Goal: Task Accomplishment & Management: Use online tool/utility

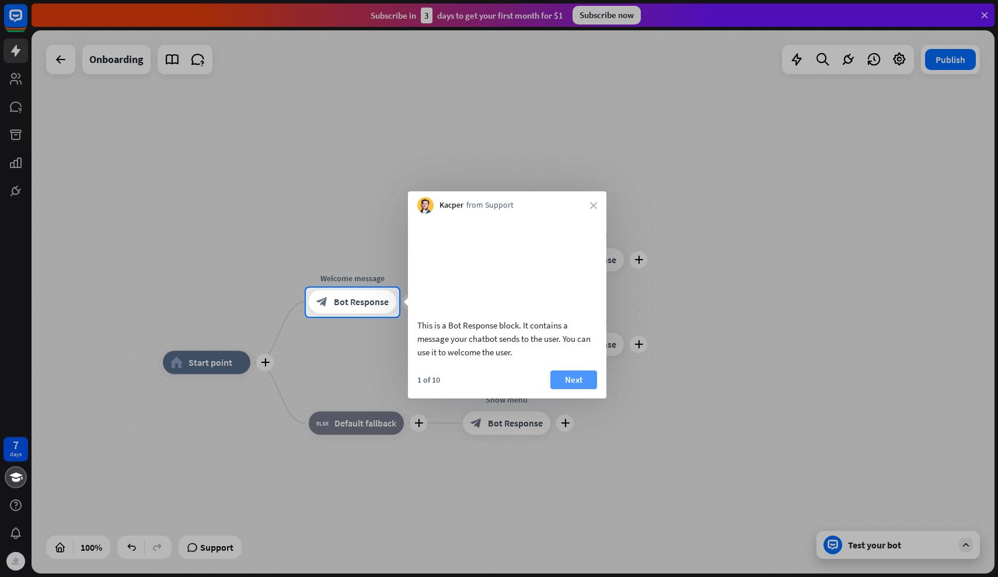
click at [569, 389] on button "Next" at bounding box center [573, 380] width 47 height 19
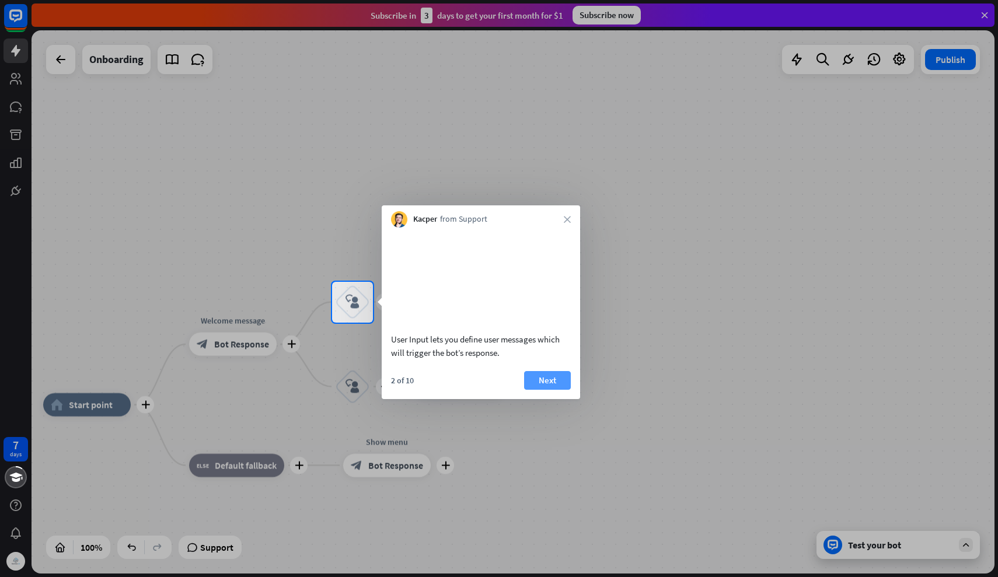
click at [547, 383] on button "Next" at bounding box center [547, 380] width 47 height 19
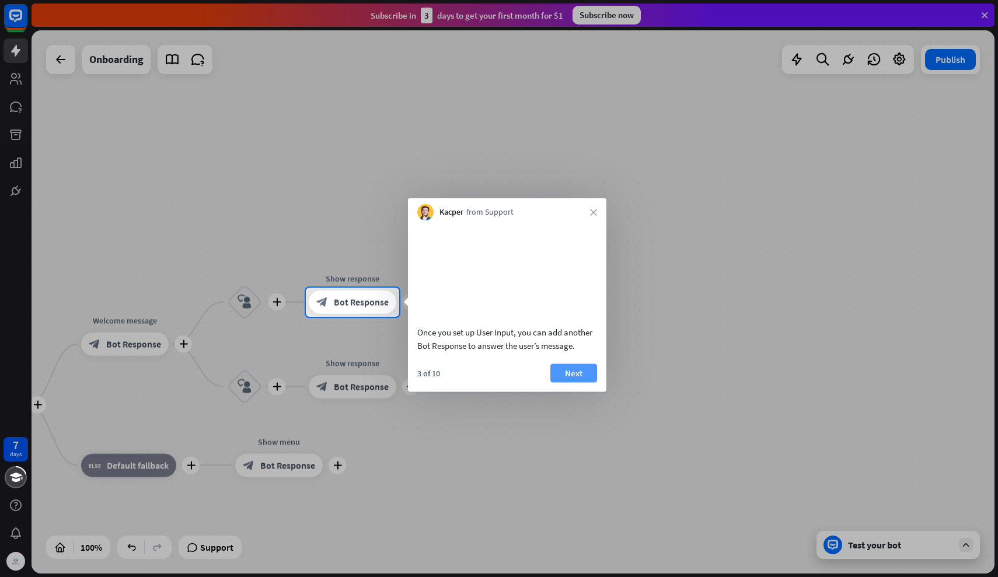
click at [575, 382] on button "Next" at bounding box center [573, 373] width 47 height 19
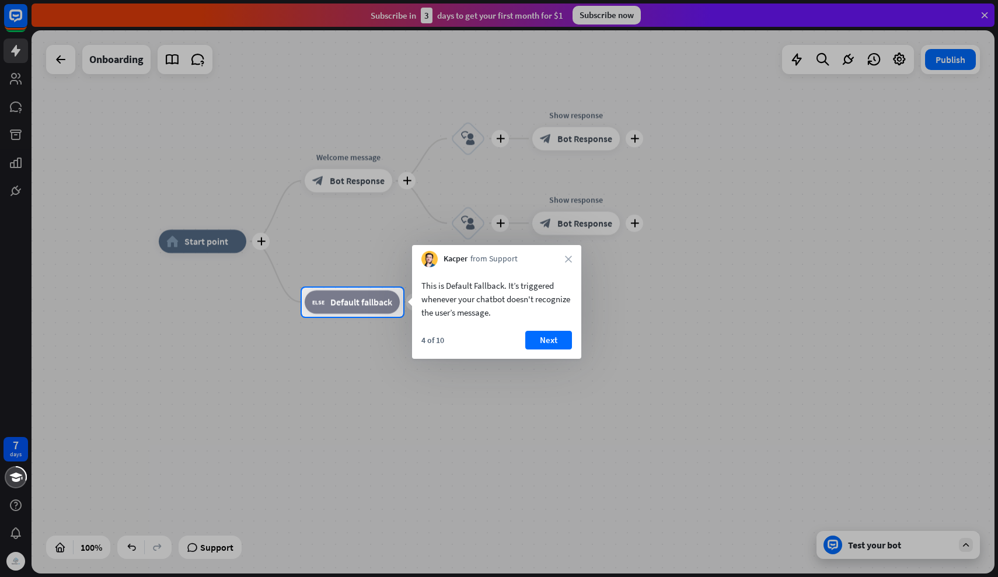
click at [543, 330] on div "This is Default Fallback. It’s triggered whenever your chatbot doesn't recogniz…" at bounding box center [496, 313] width 169 height 92
click at [547, 340] on button "Next" at bounding box center [548, 340] width 47 height 19
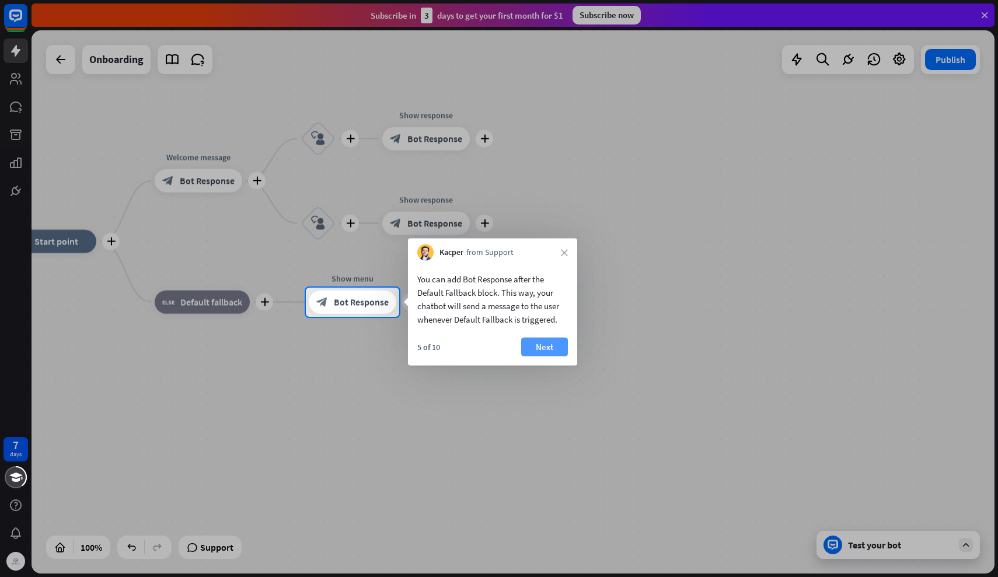
click at [544, 347] on button "Next" at bounding box center [544, 347] width 47 height 19
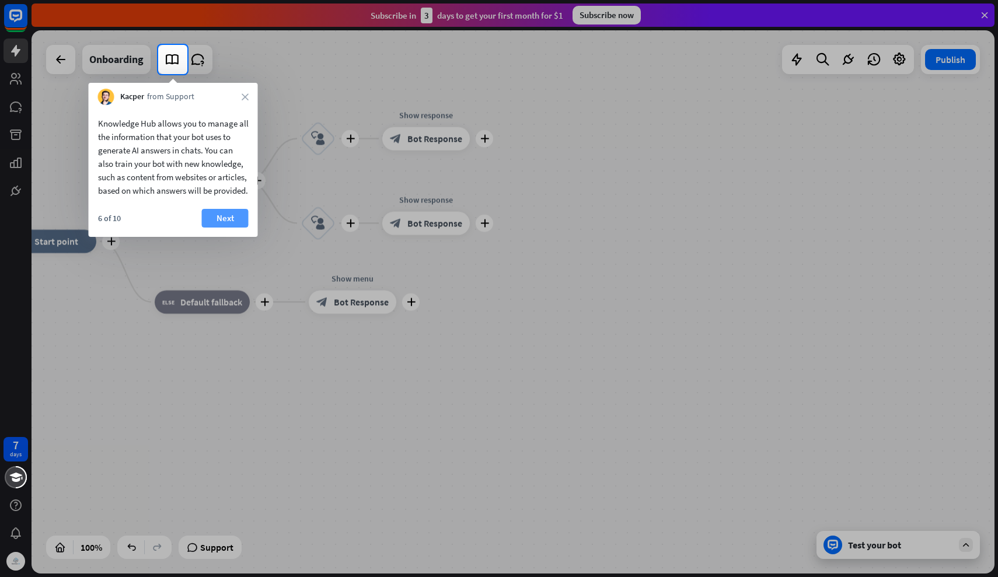
click at [217, 228] on button "Next" at bounding box center [225, 218] width 47 height 19
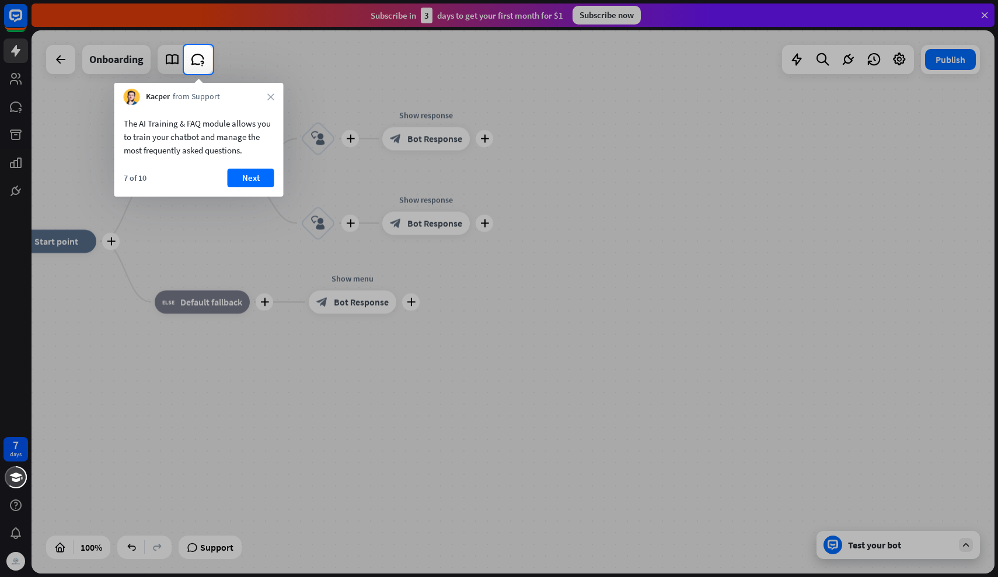
click at [257, 165] on div "The AI Training & FAQ module allows you to train your chatbot and manage the mo…" at bounding box center [198, 151] width 169 height 92
click at [256, 179] on button "Next" at bounding box center [251, 178] width 47 height 19
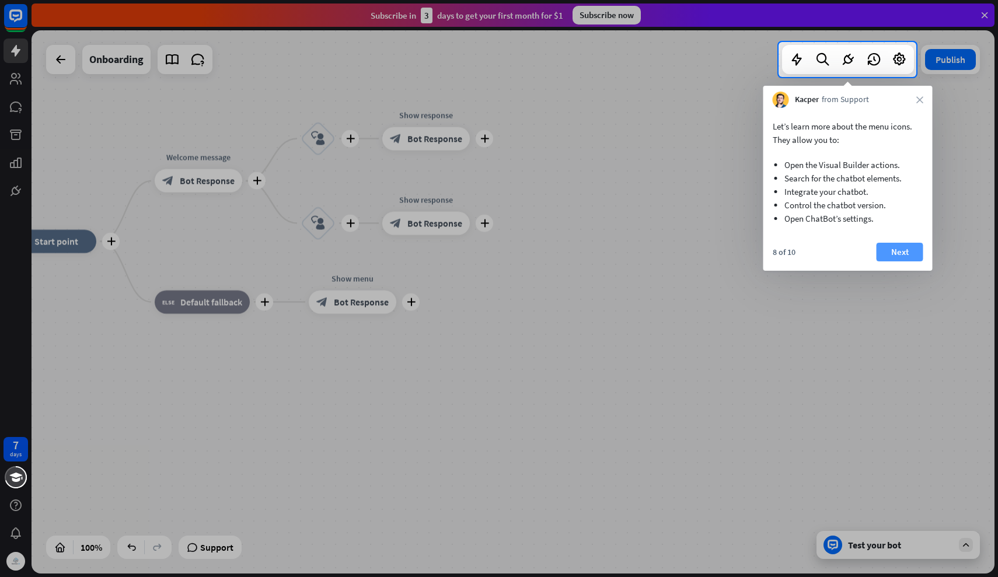
click at [893, 247] on button "Next" at bounding box center [899, 252] width 47 height 19
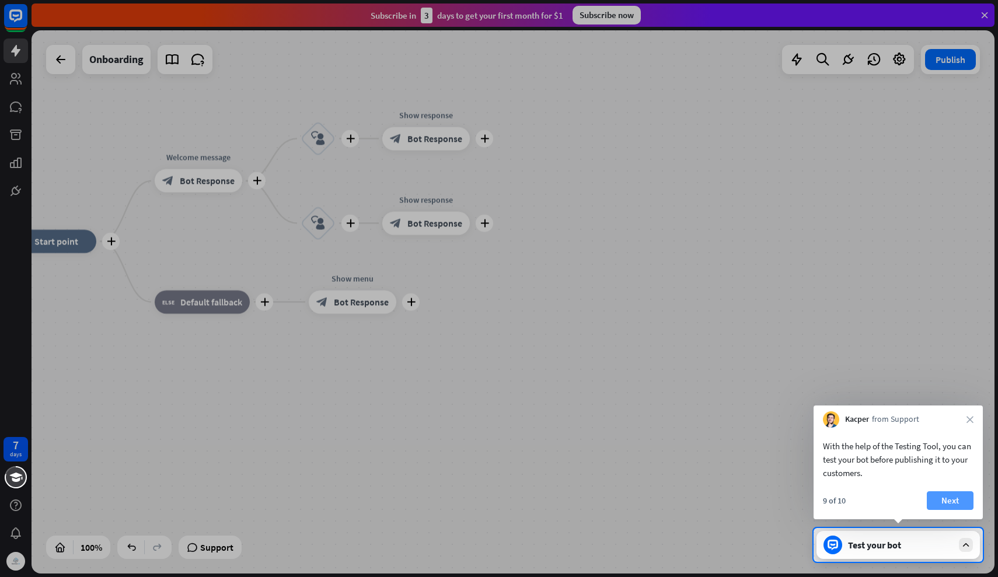
click at [954, 500] on button "Next" at bounding box center [950, 500] width 47 height 19
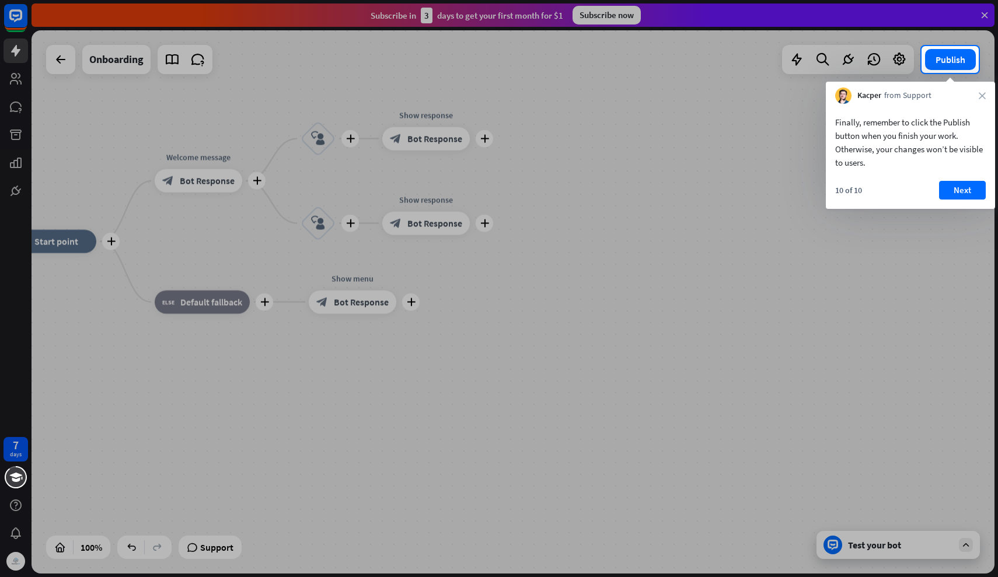
click at [957, 172] on div "Finally, remember to click the Publish button when you finish your work. Otherw…" at bounding box center [910, 139] width 169 height 71
click at [960, 190] on button "Next" at bounding box center [962, 190] width 47 height 19
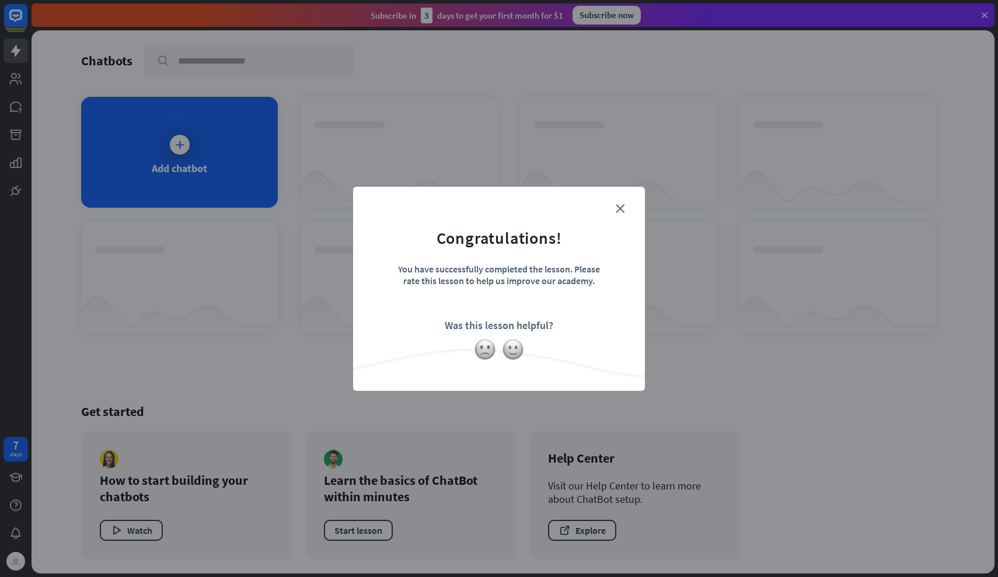
click at [617, 202] on form "Congratulations! You have successfully completed the lesson. Please rate this l…" at bounding box center [499, 270] width 263 height 139
click at [617, 204] on icon "close" at bounding box center [620, 208] width 9 height 9
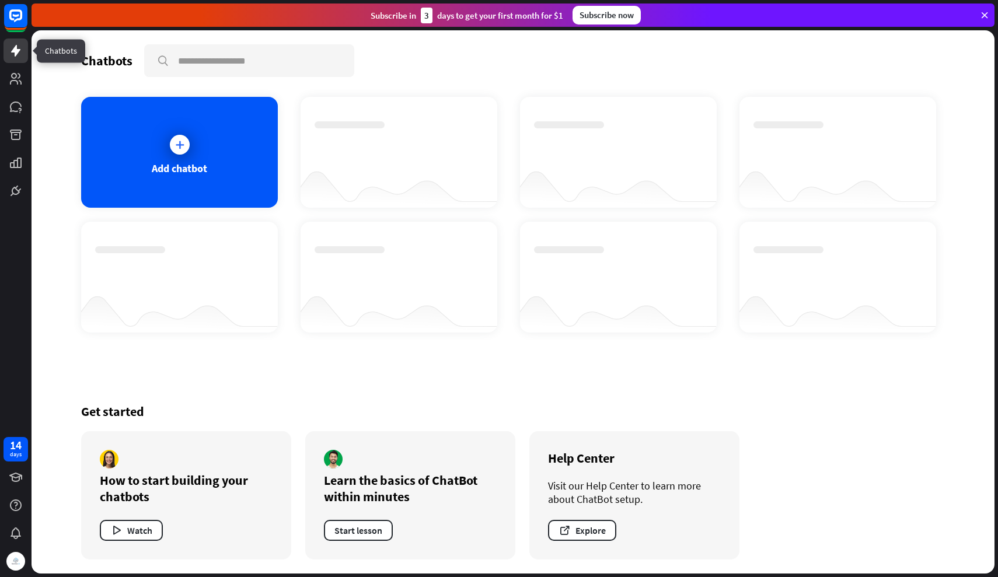
click at [15, 54] on icon at bounding box center [15, 51] width 9 height 12
click at [19, 86] on link at bounding box center [16, 79] width 25 height 25
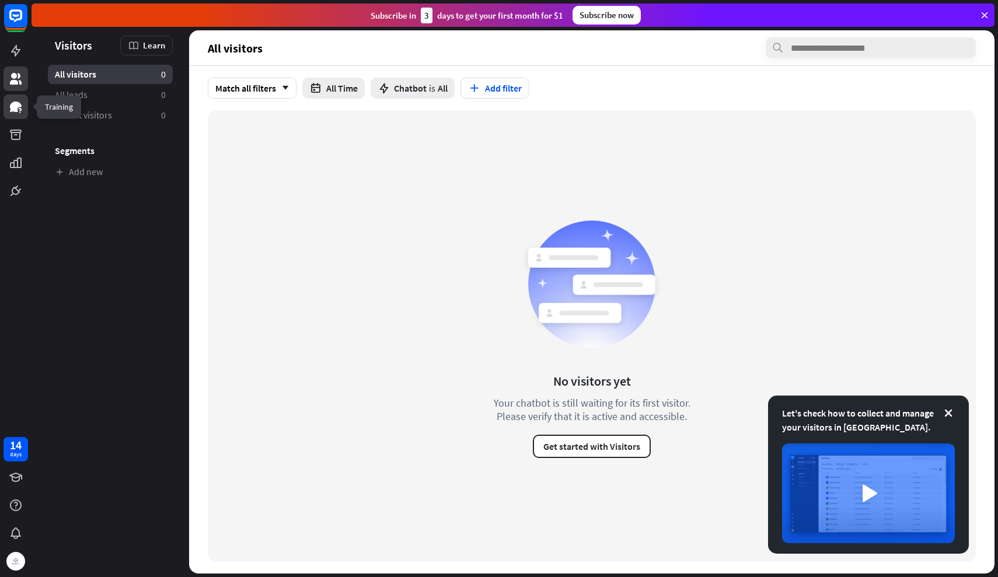
click at [15, 110] on icon at bounding box center [16, 107] width 12 height 11
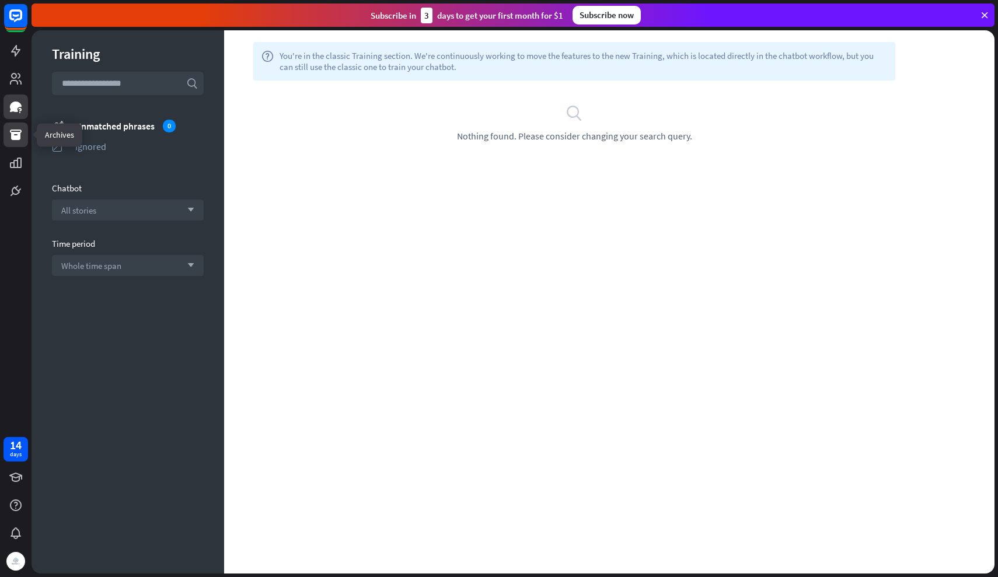
click at [12, 135] on icon at bounding box center [16, 135] width 12 height 11
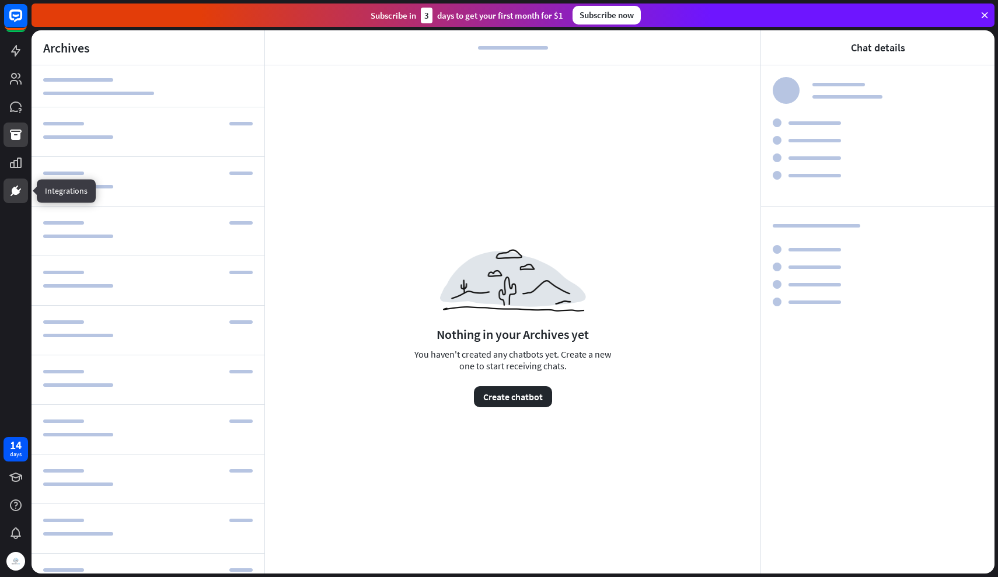
click at [18, 193] on icon at bounding box center [16, 191] width 8 height 8
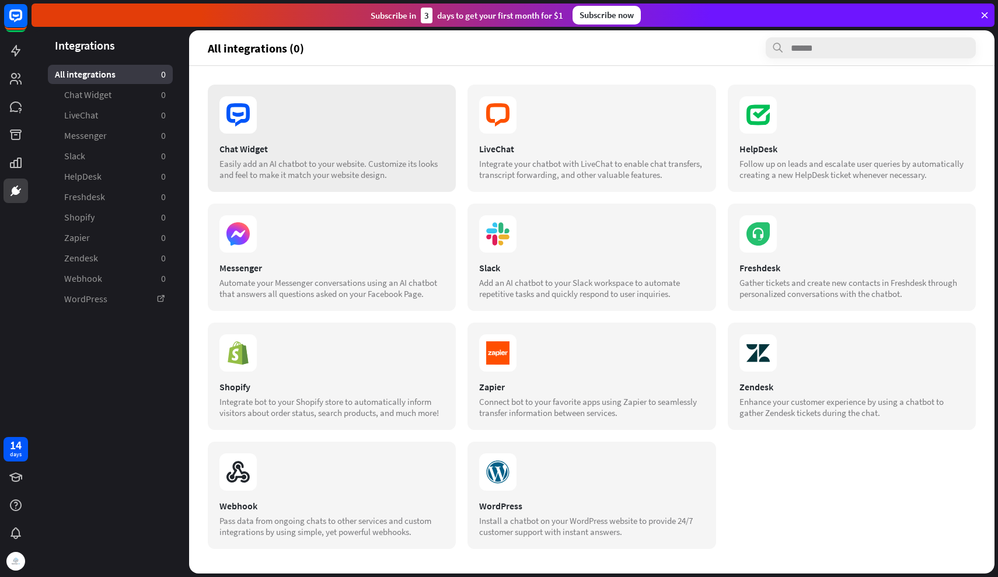
scroll to position [39, 0]
click at [118, 99] on link "Chat Widget 0" at bounding box center [110, 94] width 125 height 19
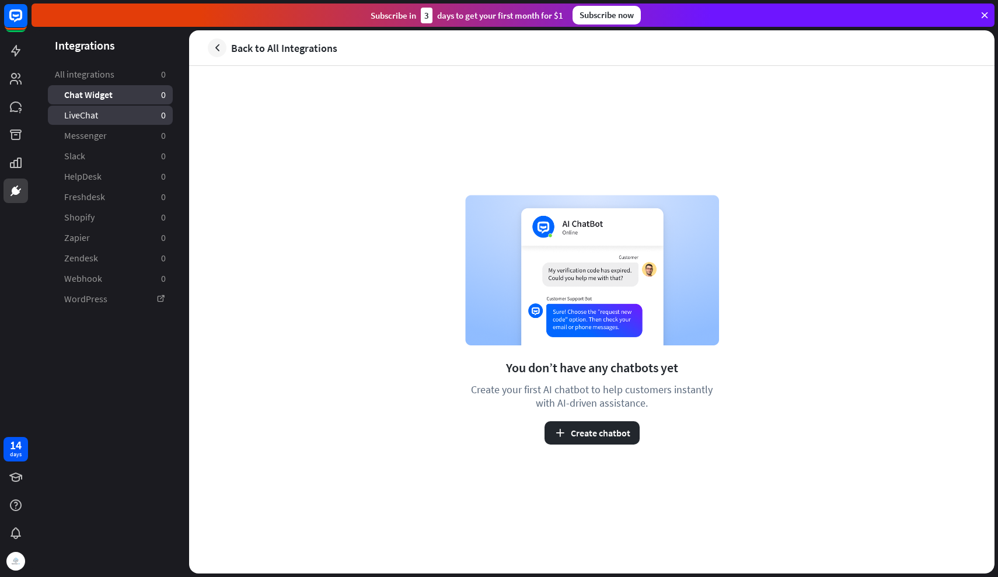
click at [118, 118] on link "LiveChat 0" at bounding box center [110, 115] width 125 height 19
click at [110, 135] on link "Messenger 0" at bounding box center [110, 135] width 125 height 19
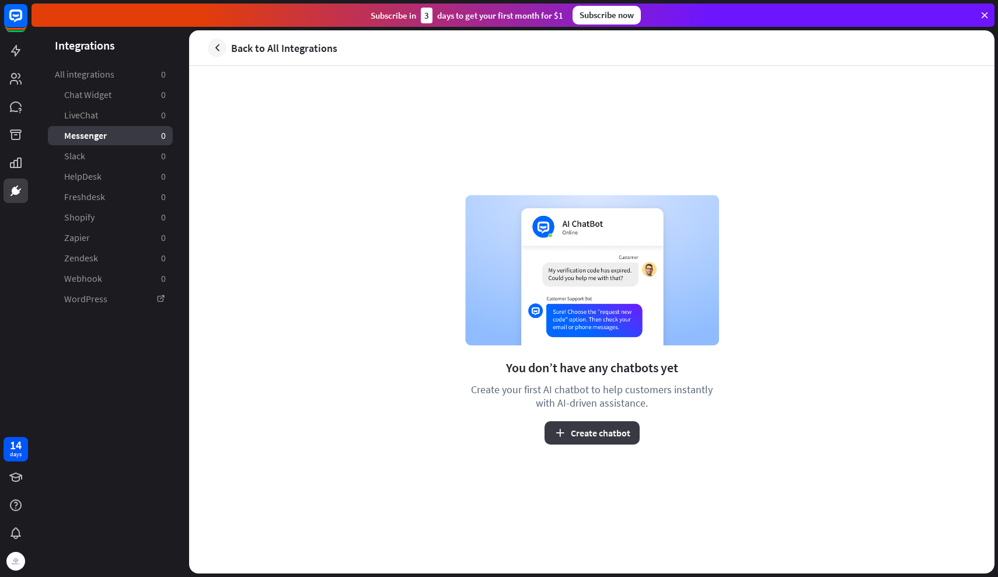
click at [581, 425] on button "Create chatbot" at bounding box center [591, 432] width 95 height 23
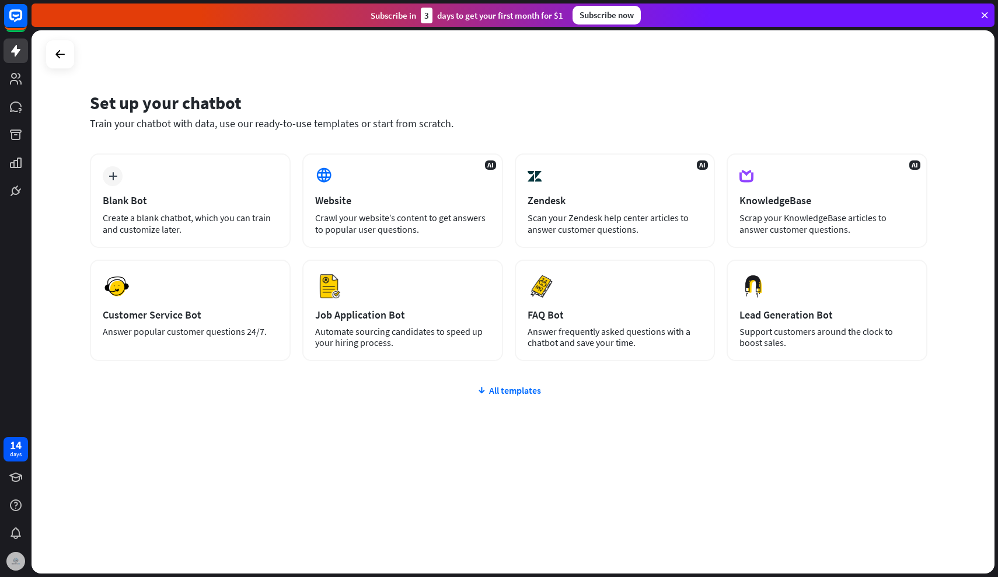
click at [16, 567] on img at bounding box center [15, 561] width 19 height 19
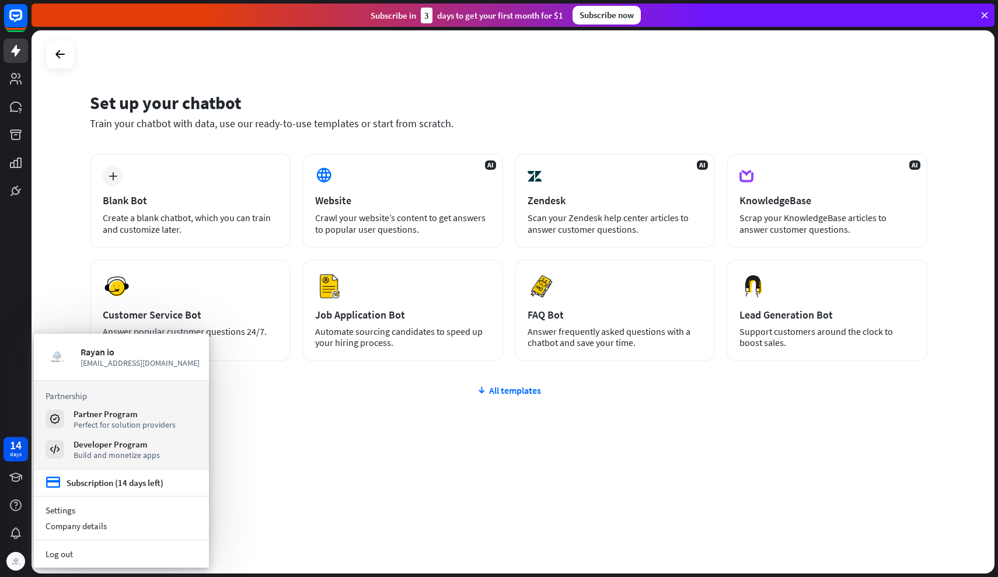
click at [232, 454] on div "plus Blank Bot Create a blank chatbot, which you can train and customize later.…" at bounding box center [508, 327] width 837 height 348
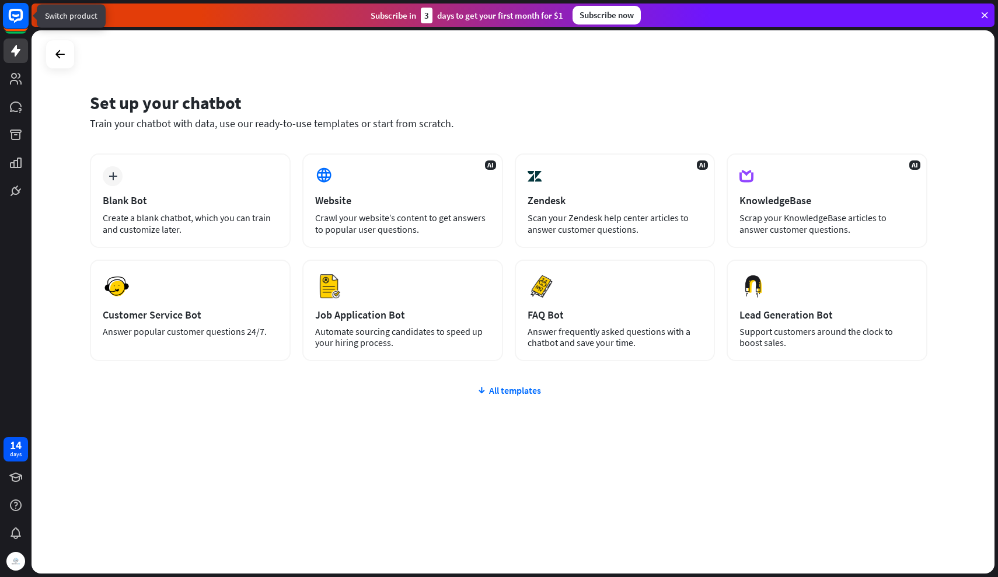
click at [16, 27] on rect at bounding box center [16, 16] width 26 height 26
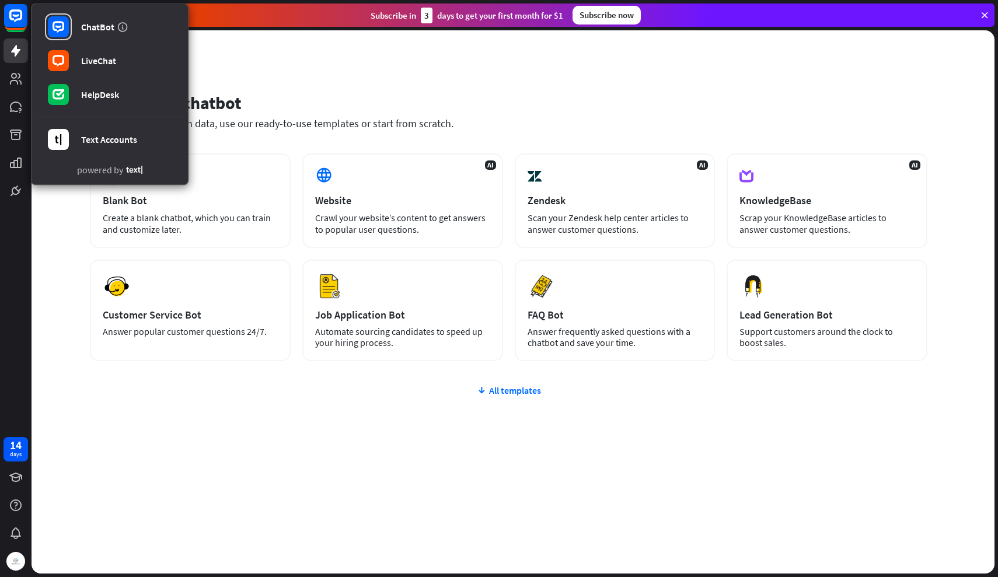
click at [269, 103] on div "Set up your chatbot" at bounding box center [508, 103] width 837 height 22
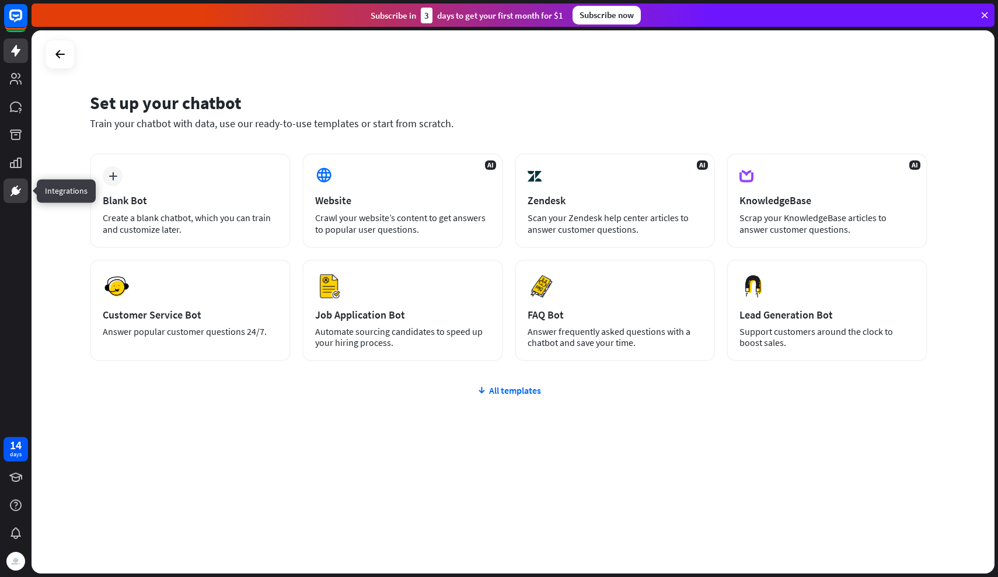
click at [15, 180] on link at bounding box center [16, 191] width 25 height 25
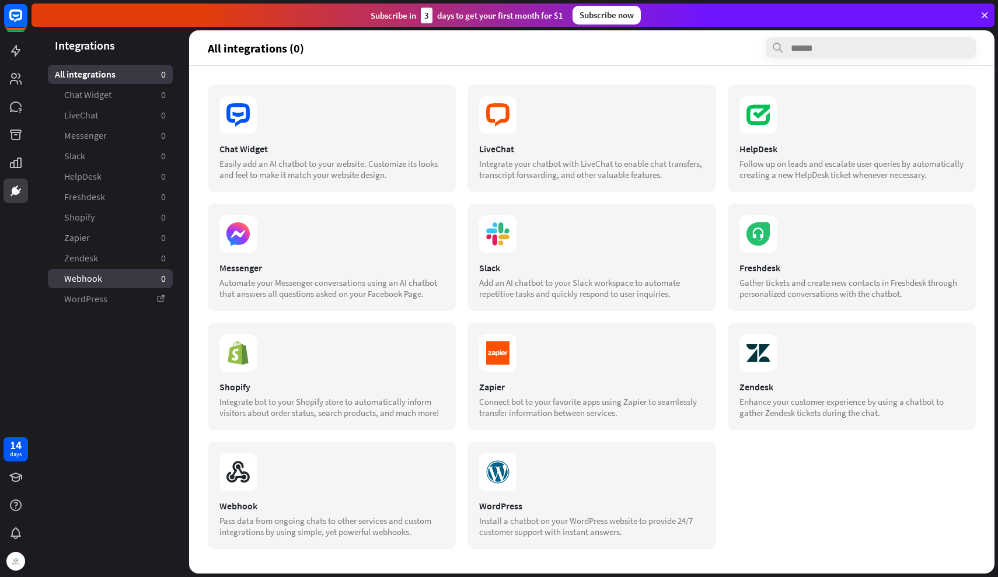
click at [131, 272] on link "Webhook 0" at bounding box center [110, 278] width 125 height 19
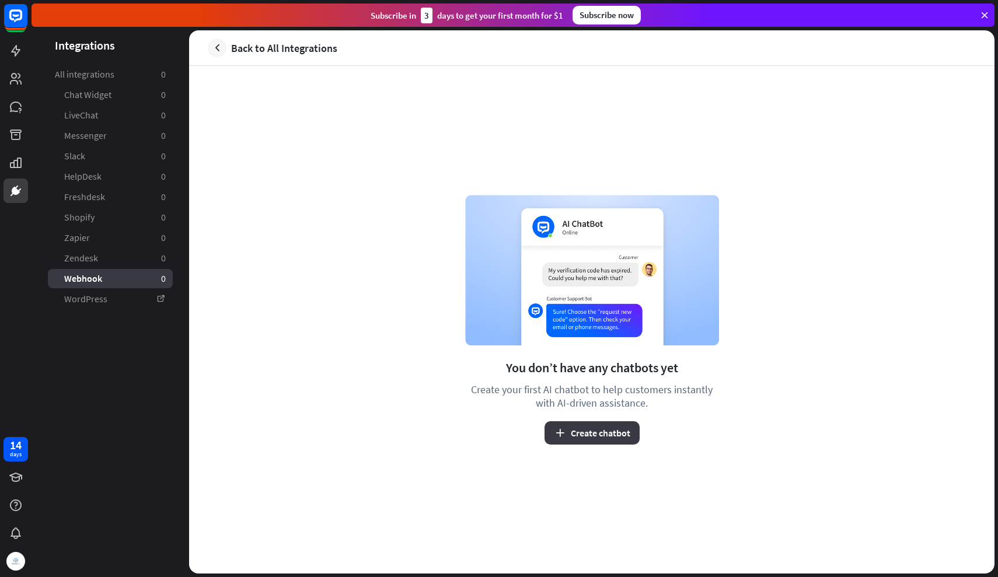
click at [595, 429] on button "Create chatbot" at bounding box center [591, 432] width 95 height 23
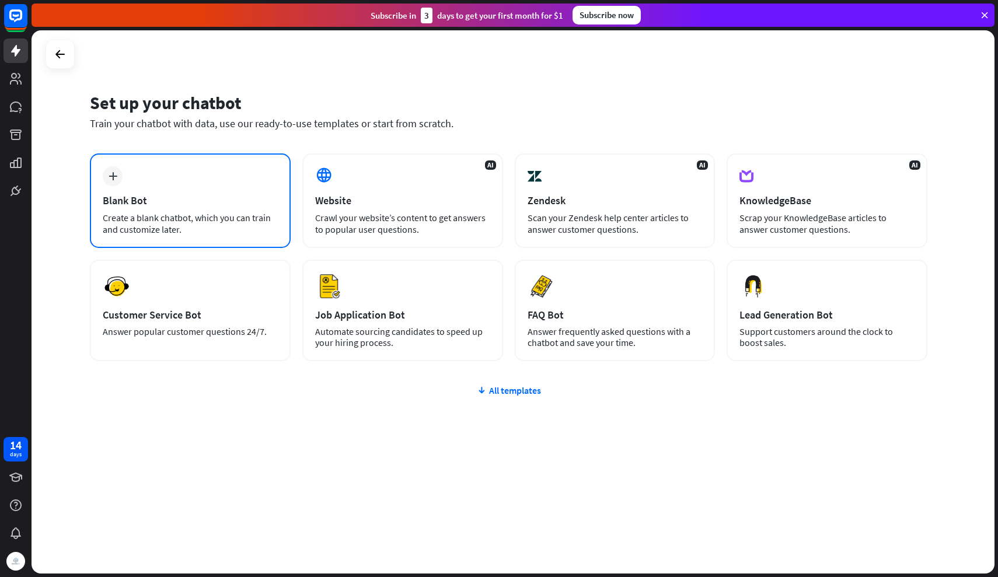
click at [233, 211] on div "plus Blank Bot Create a blank chatbot, which you can train and customize later." at bounding box center [190, 200] width 201 height 95
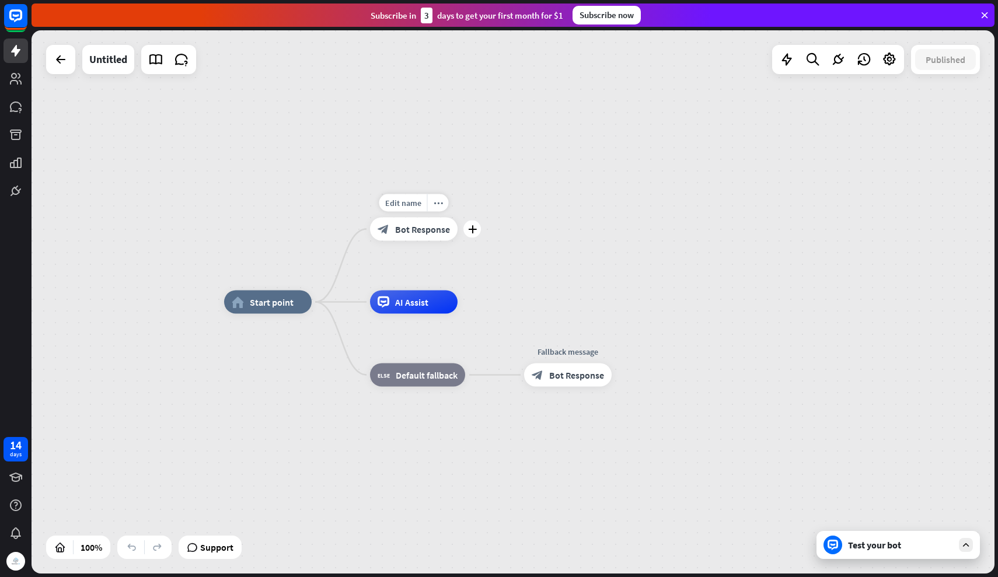
click at [418, 232] on span "Bot Response" at bounding box center [422, 230] width 55 height 12
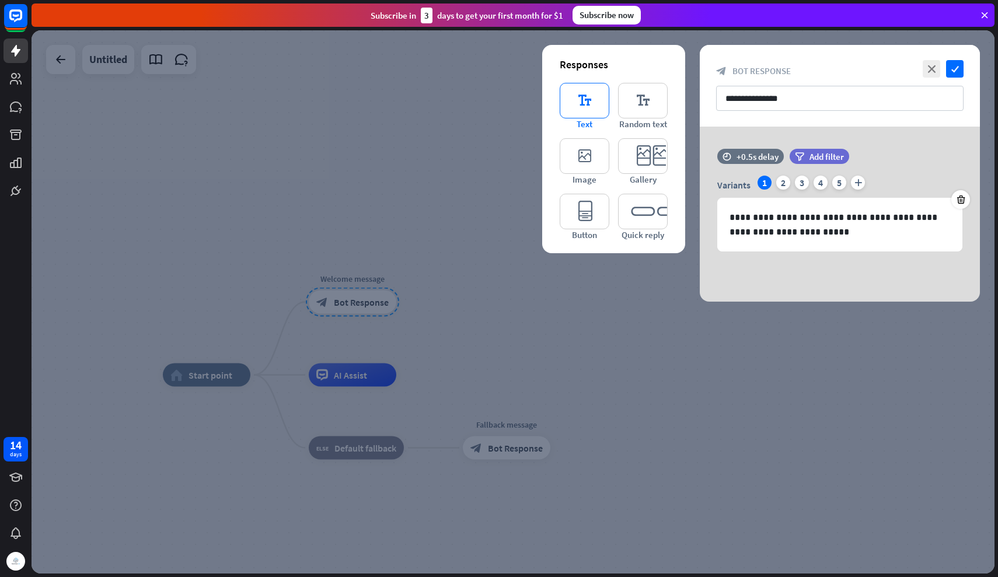
click at [585, 104] on icon "editor_text" at bounding box center [585, 101] width 50 height 36
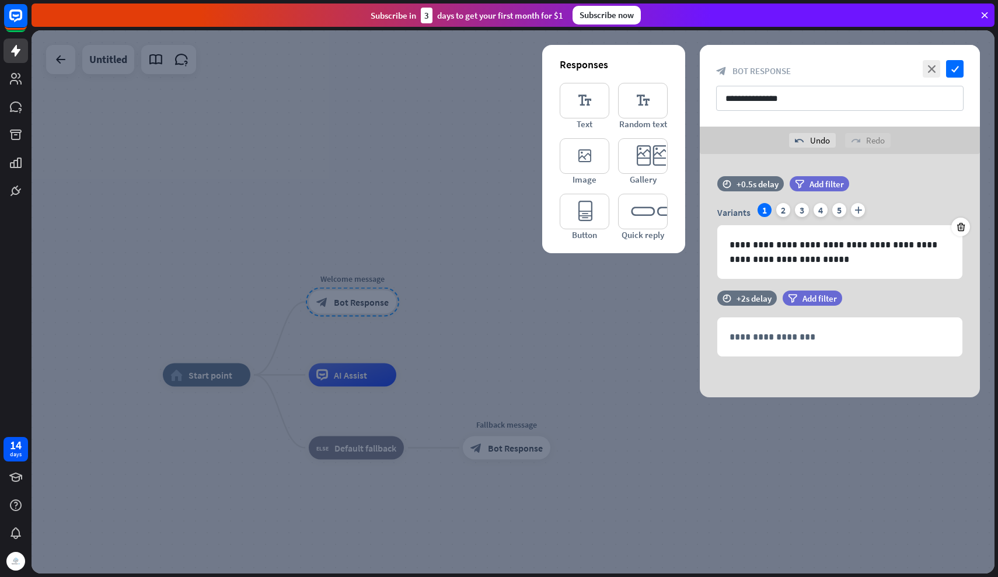
click at [526, 375] on div at bounding box center [513, 301] width 963 height 543
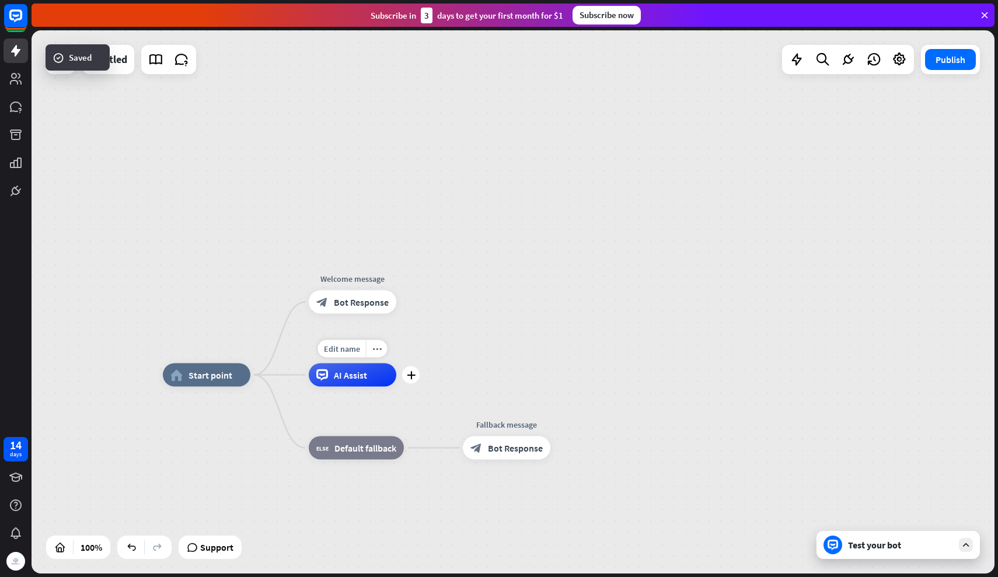
click at [363, 381] on div "AI Assist" at bounding box center [353, 375] width 88 height 23
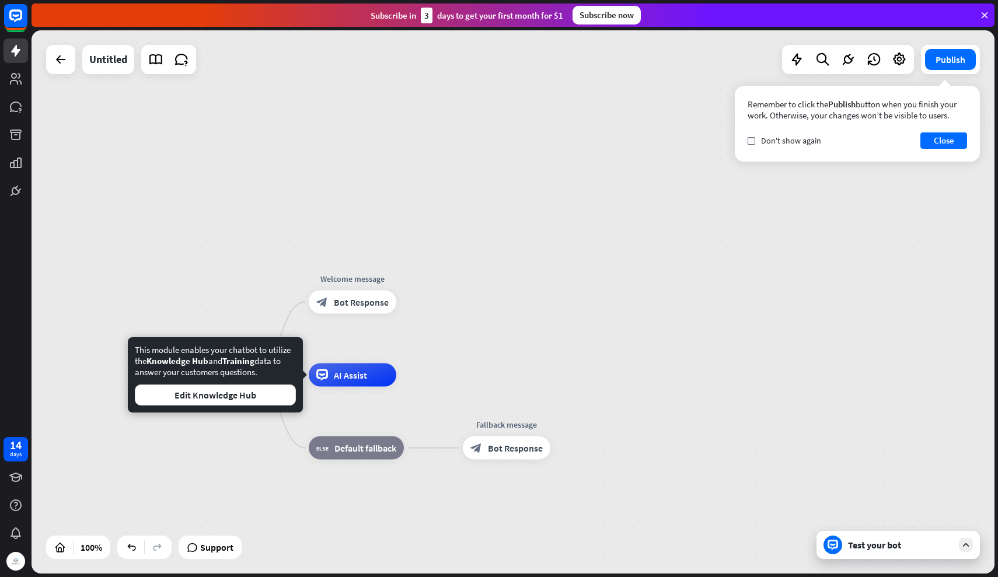
click at [443, 349] on div "home_2 Start point Welcome message block_bot_response Bot Response Edit name mo…" at bounding box center [513, 301] width 963 height 543
